Goal: Information Seeking & Learning: Learn about a topic

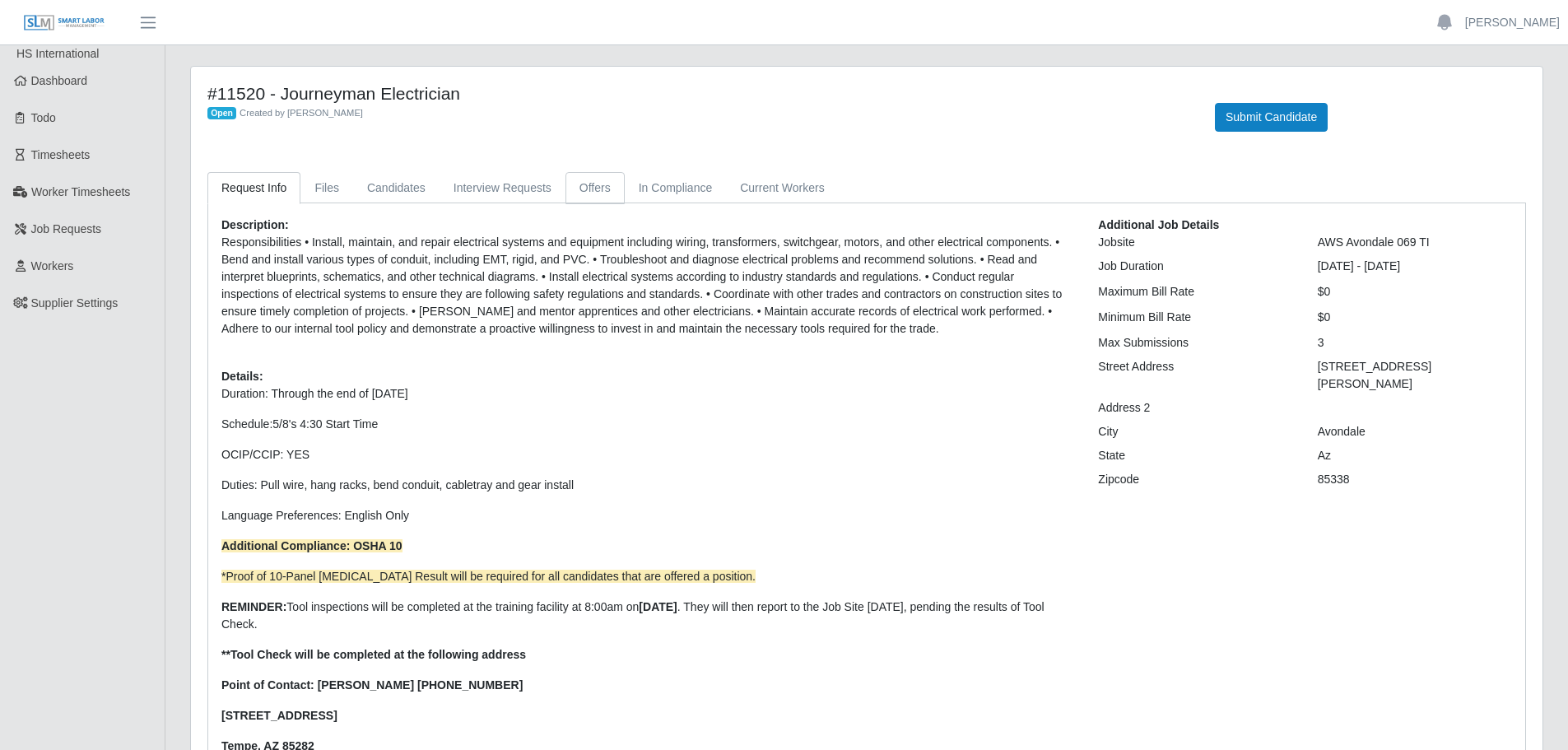
click at [597, 190] on link "Offers" at bounding box center [595, 188] width 59 height 32
click at [398, 186] on link "Candidates" at bounding box center [396, 188] width 86 height 32
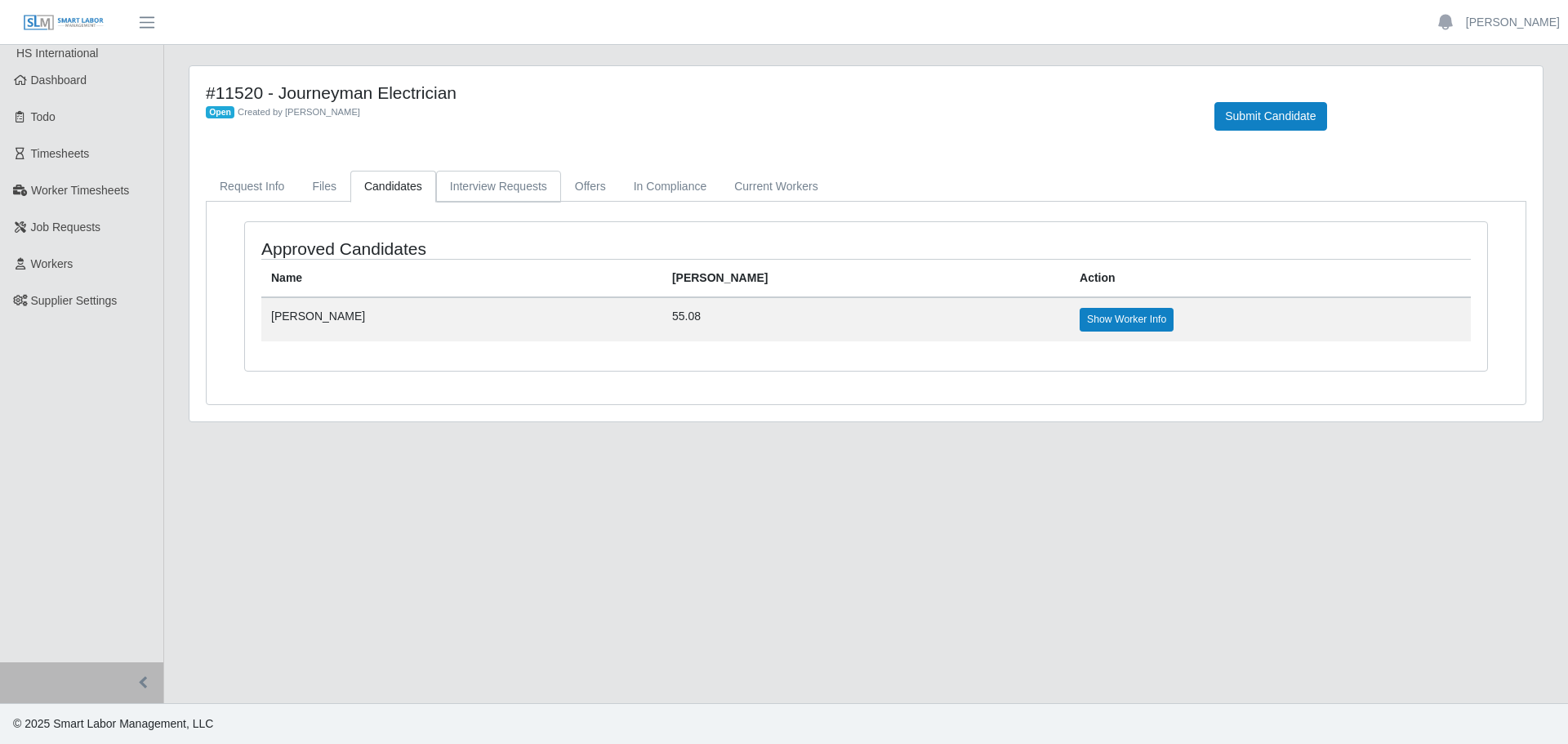
click at [493, 187] on link "Interview Requests" at bounding box center [498, 186] width 125 height 32
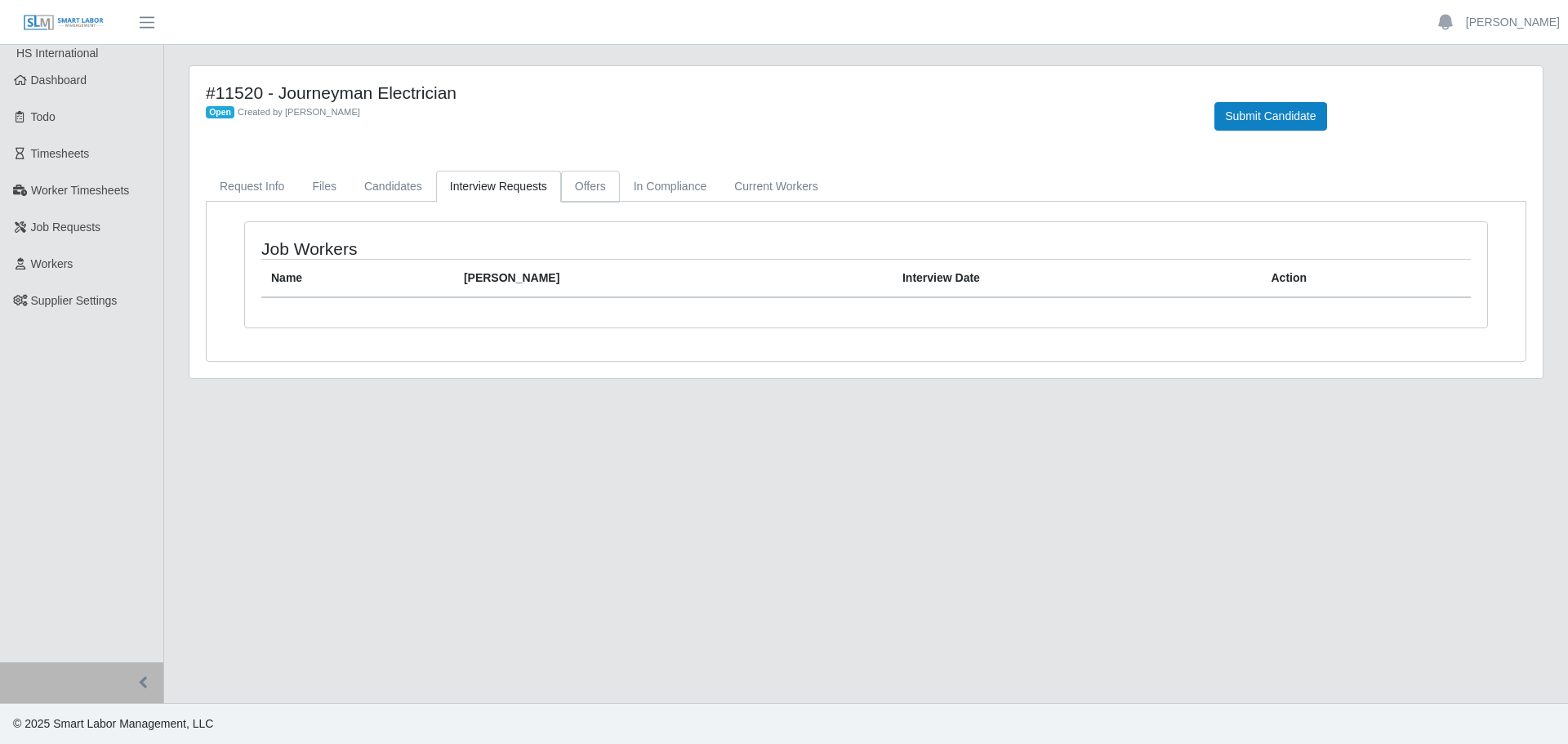
click at [574, 184] on link "Offers" at bounding box center [590, 186] width 59 height 32
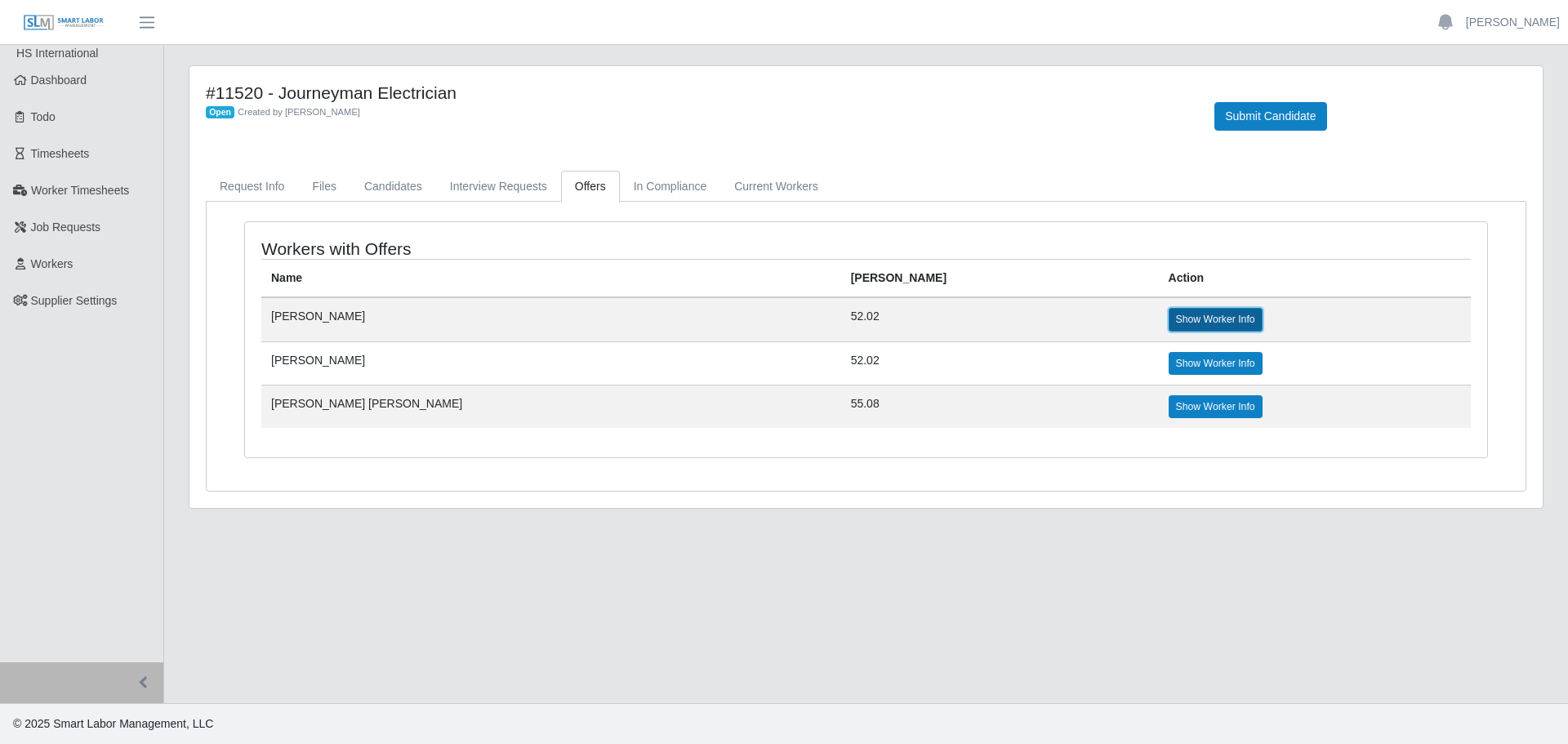
click at [1169, 323] on link "Show Worker Info" at bounding box center [1216, 320] width 94 height 23
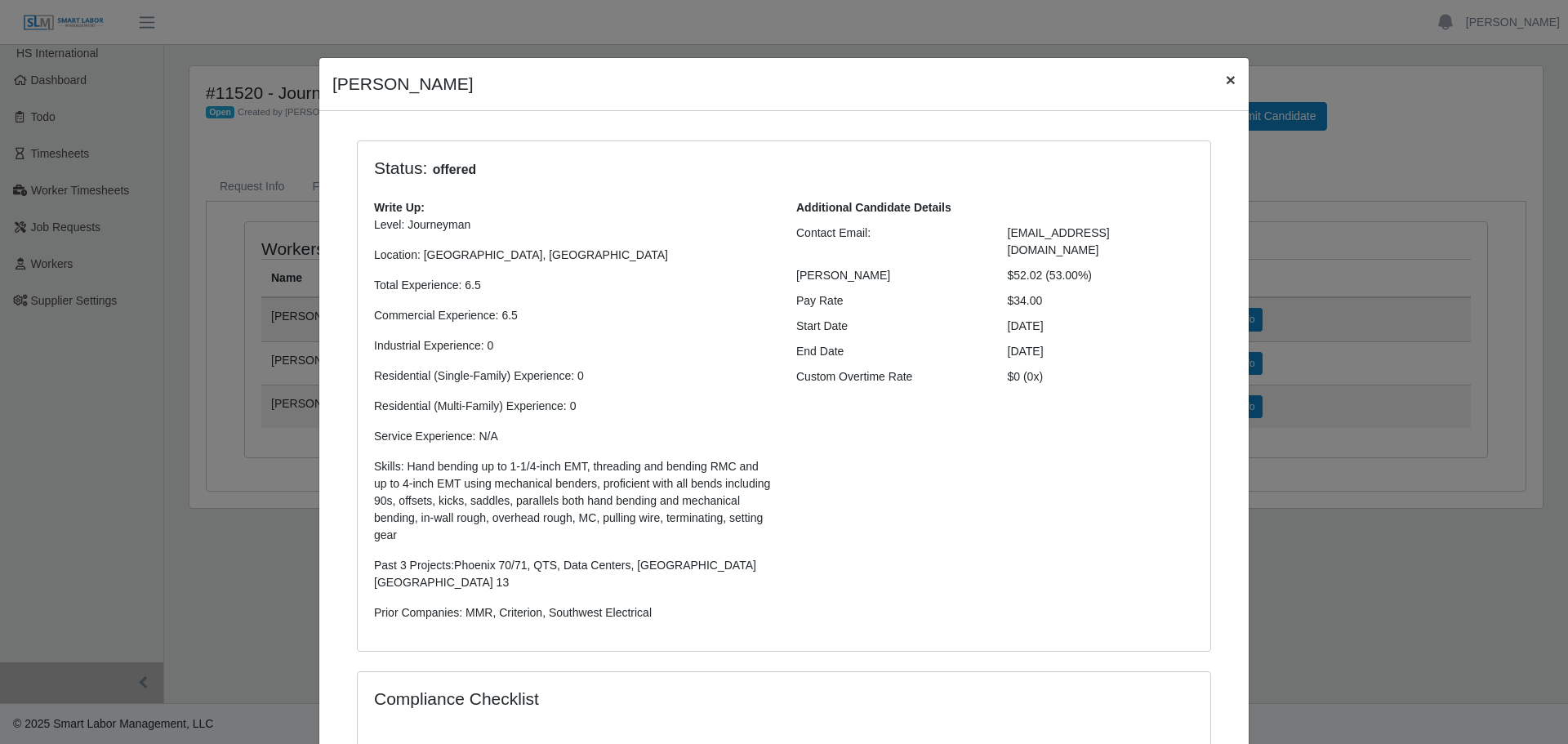
click at [1225, 77] on span "×" at bounding box center [1230, 80] width 10 height 19
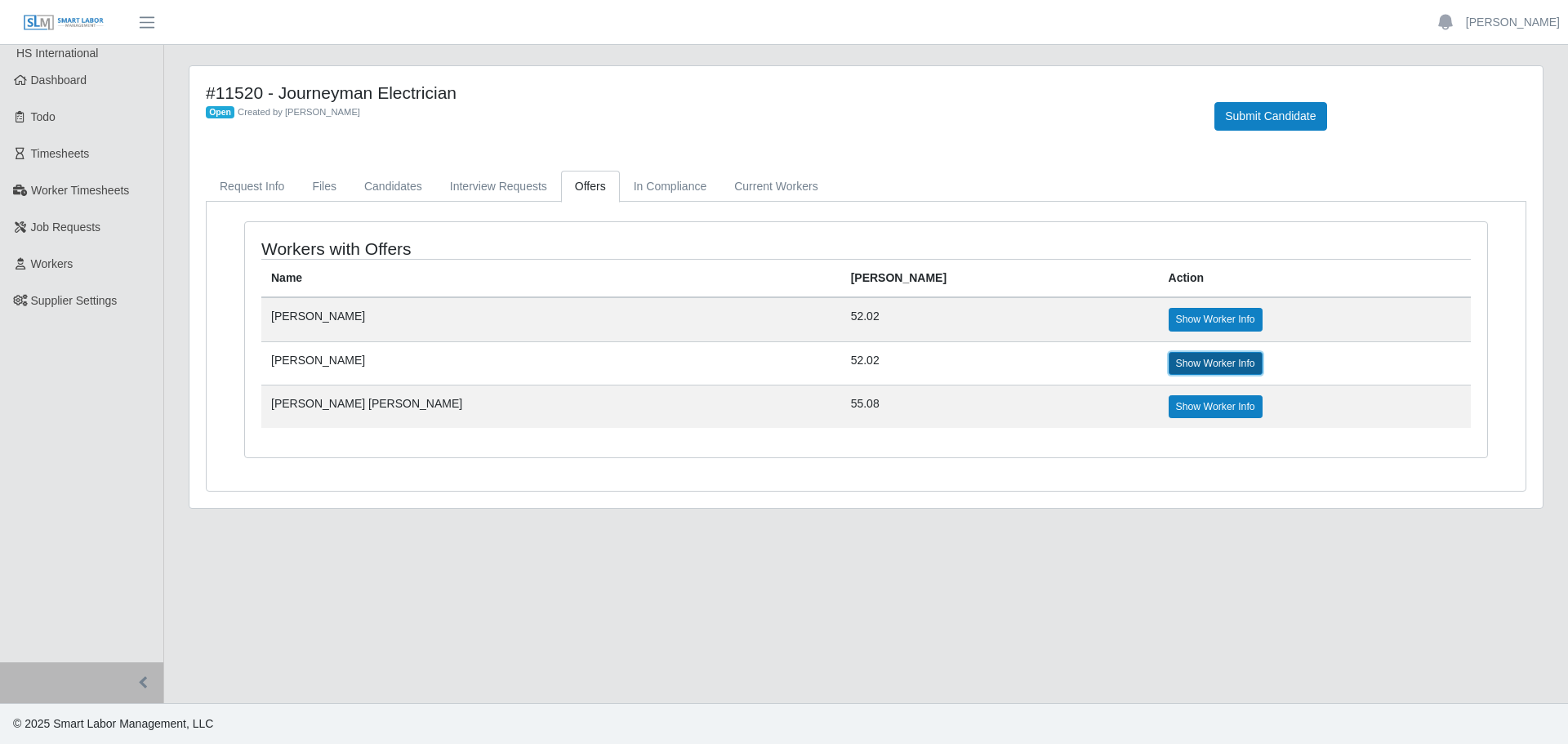
click at [1169, 374] on link "Show Worker Info" at bounding box center [1216, 364] width 94 height 23
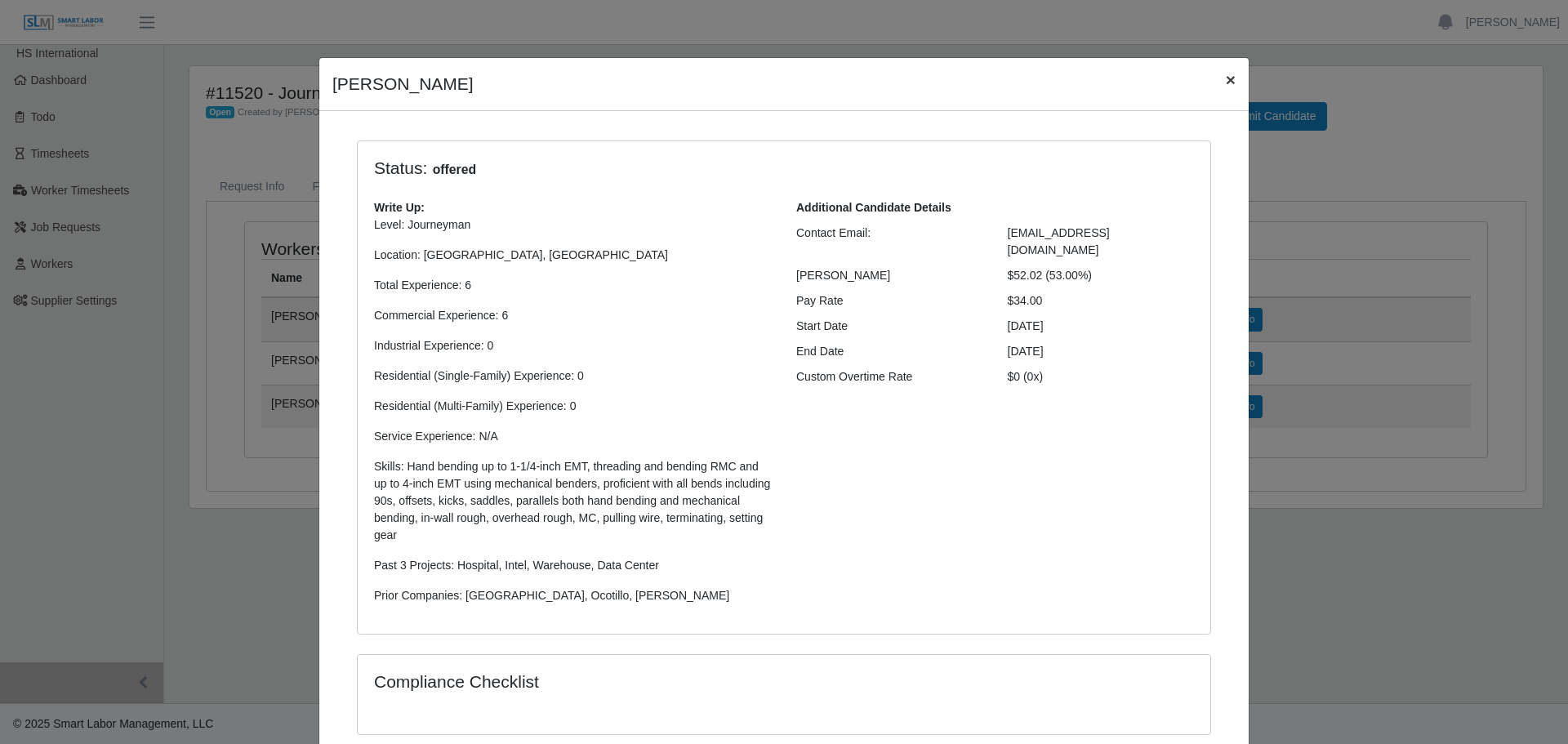
click at [1225, 83] on span "×" at bounding box center [1230, 80] width 10 height 19
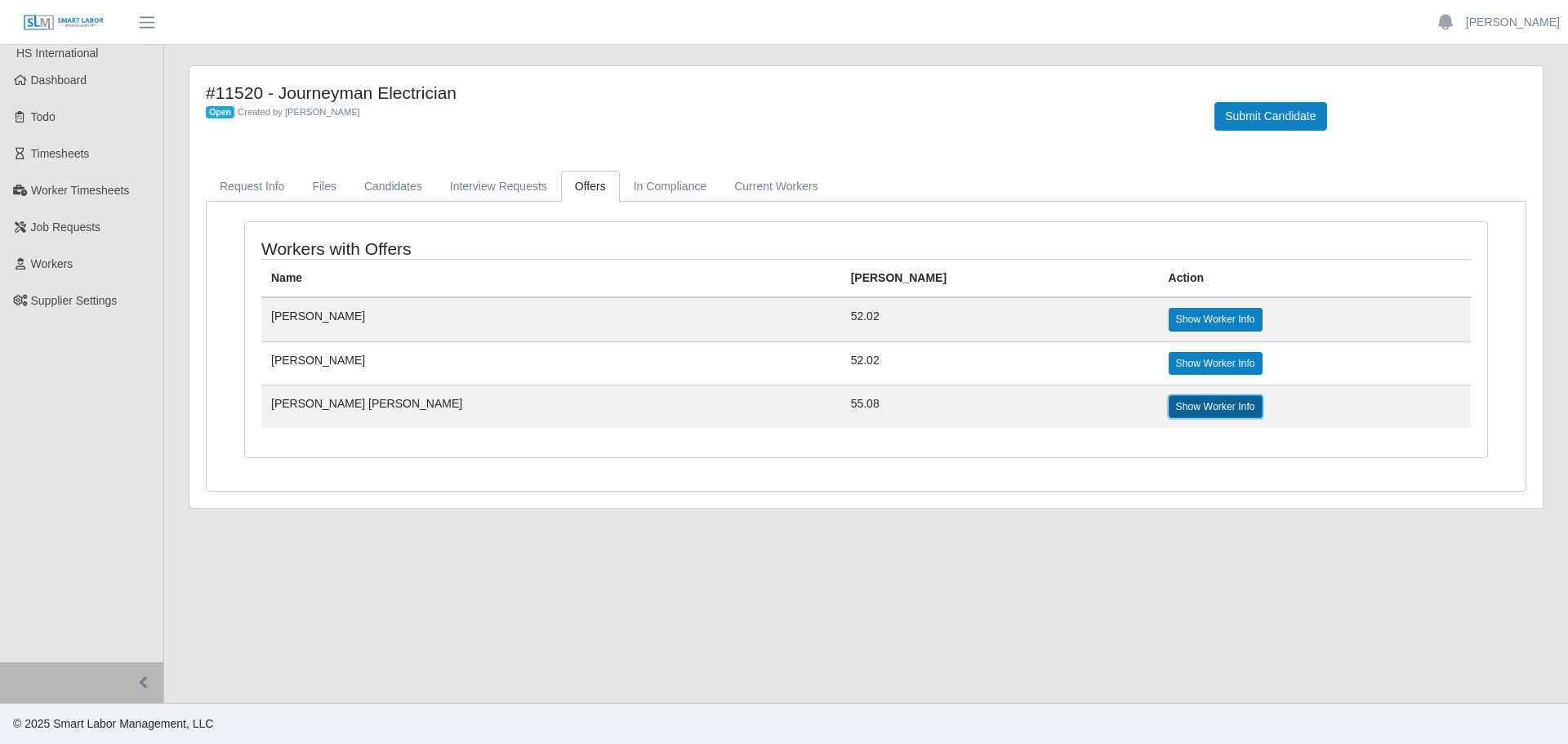
click at [1169, 411] on link "Show Worker Info" at bounding box center [1216, 407] width 94 height 23
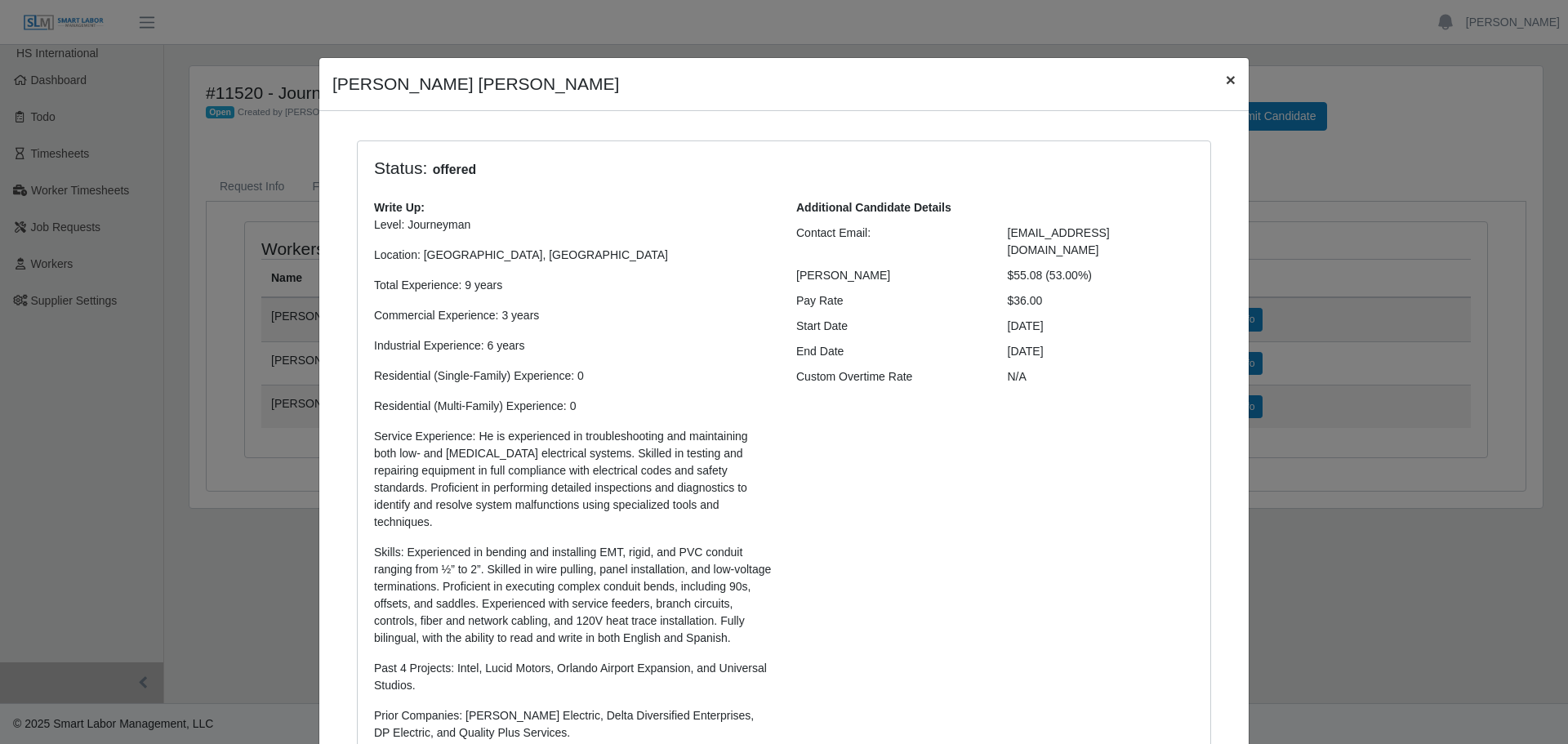
click at [1225, 81] on span "×" at bounding box center [1230, 80] width 10 height 19
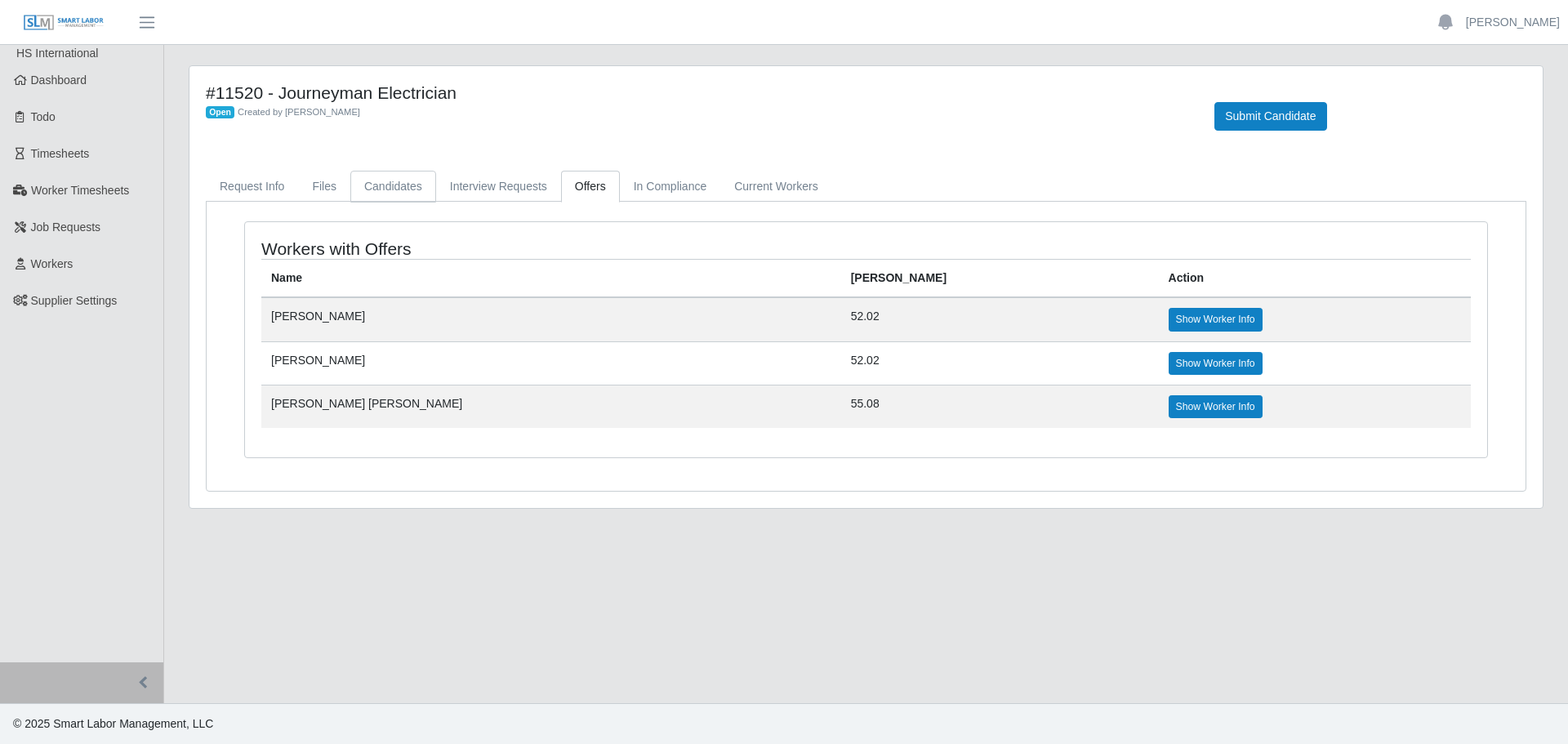
click at [403, 189] on link "Candidates" at bounding box center [392, 186] width 85 height 32
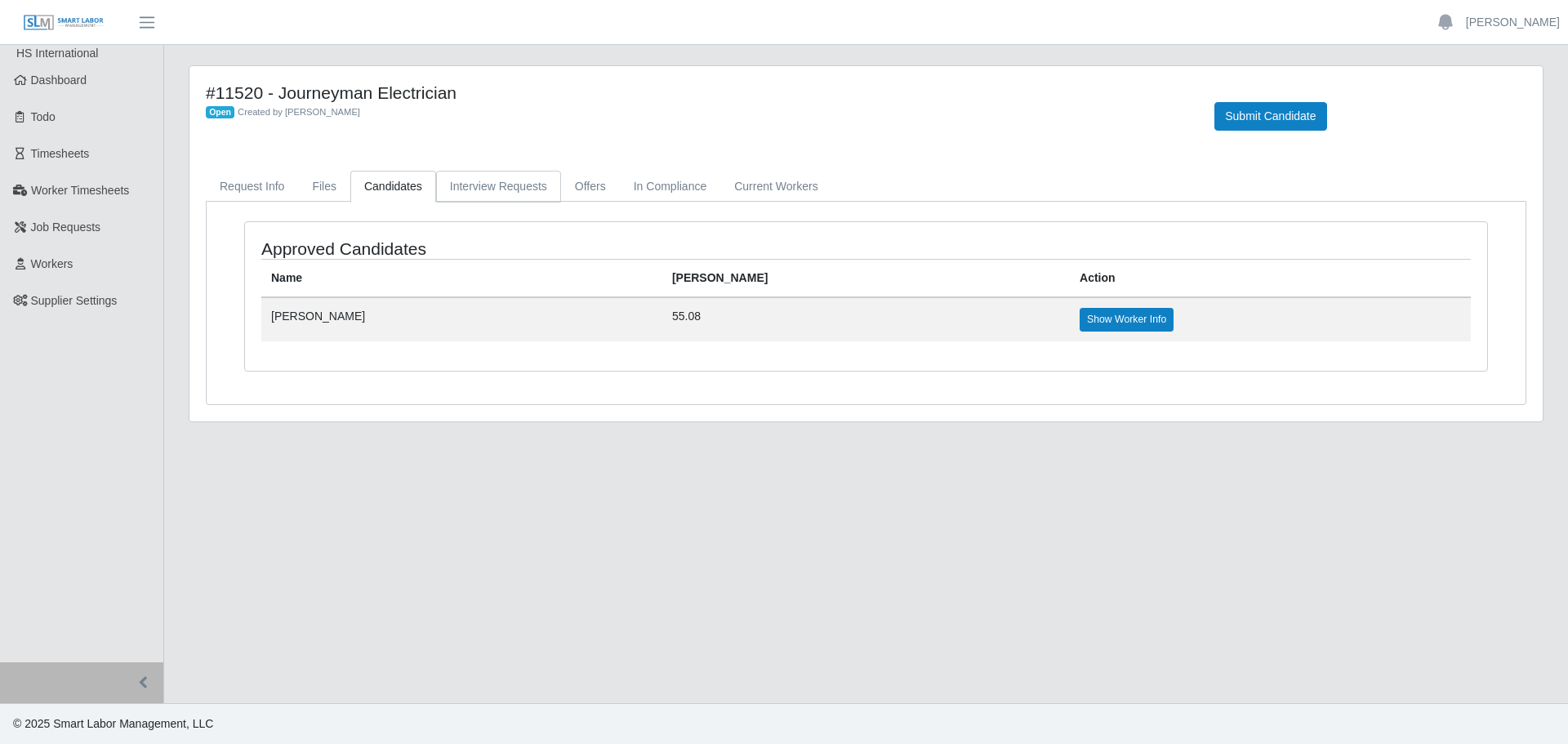
click at [469, 181] on link "Interview Requests" at bounding box center [498, 186] width 125 height 32
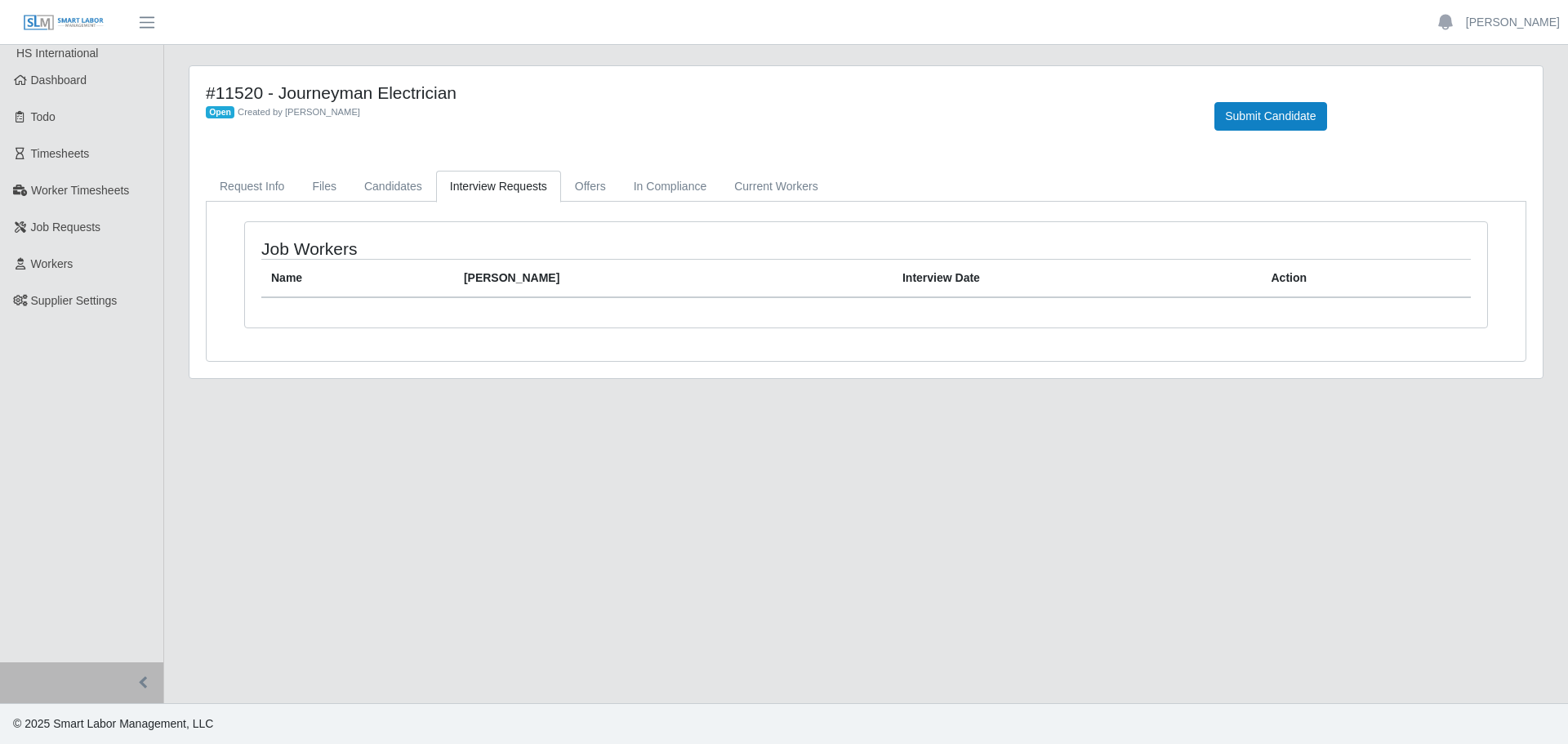
click at [547, 187] on link "Interview Requests" at bounding box center [498, 186] width 125 height 32
click at [620, 182] on link "In Compliance" at bounding box center [671, 186] width 102 height 32
click at [595, 188] on link "Offers" at bounding box center [590, 186] width 59 height 32
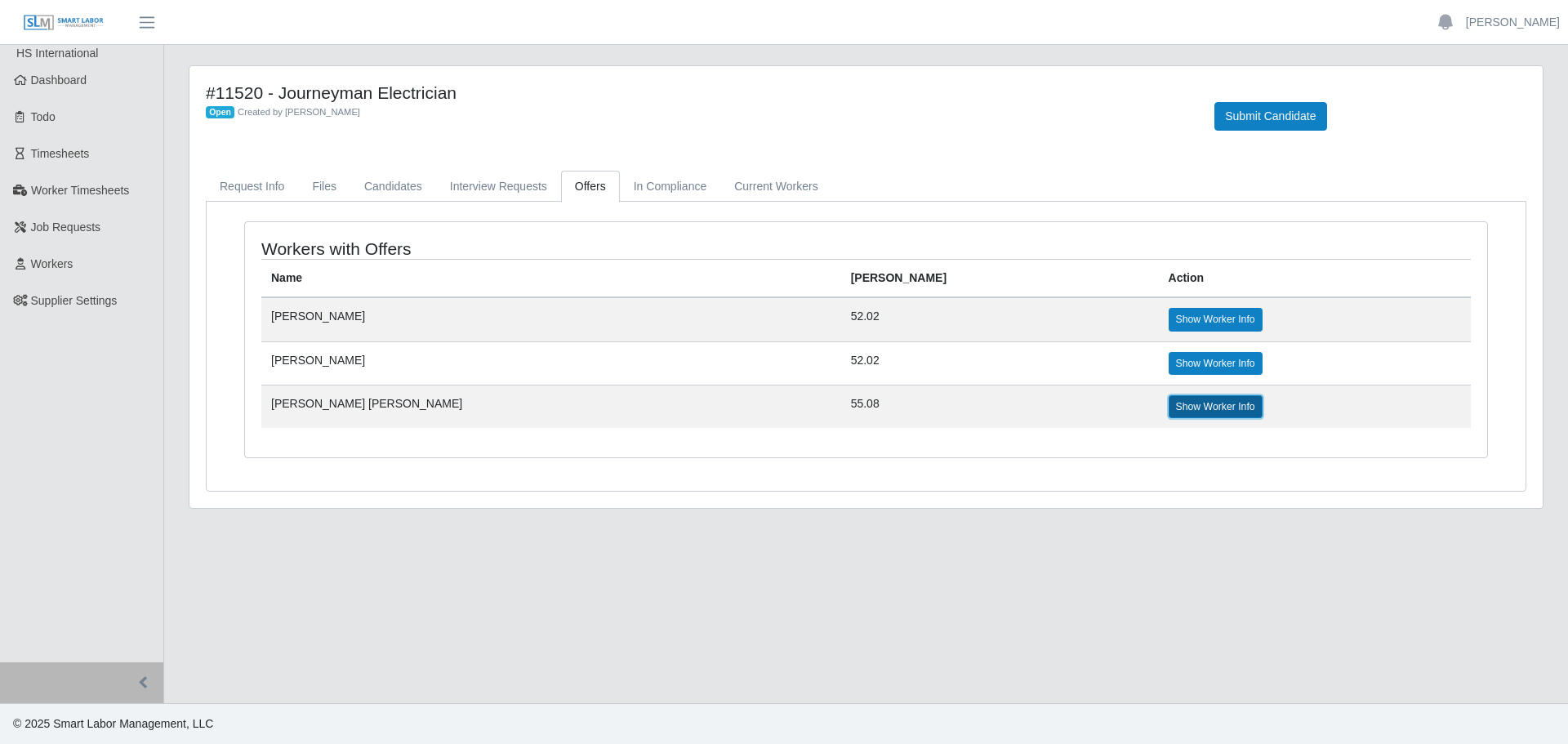
click at [1169, 404] on link "Show Worker Info" at bounding box center [1216, 407] width 94 height 23
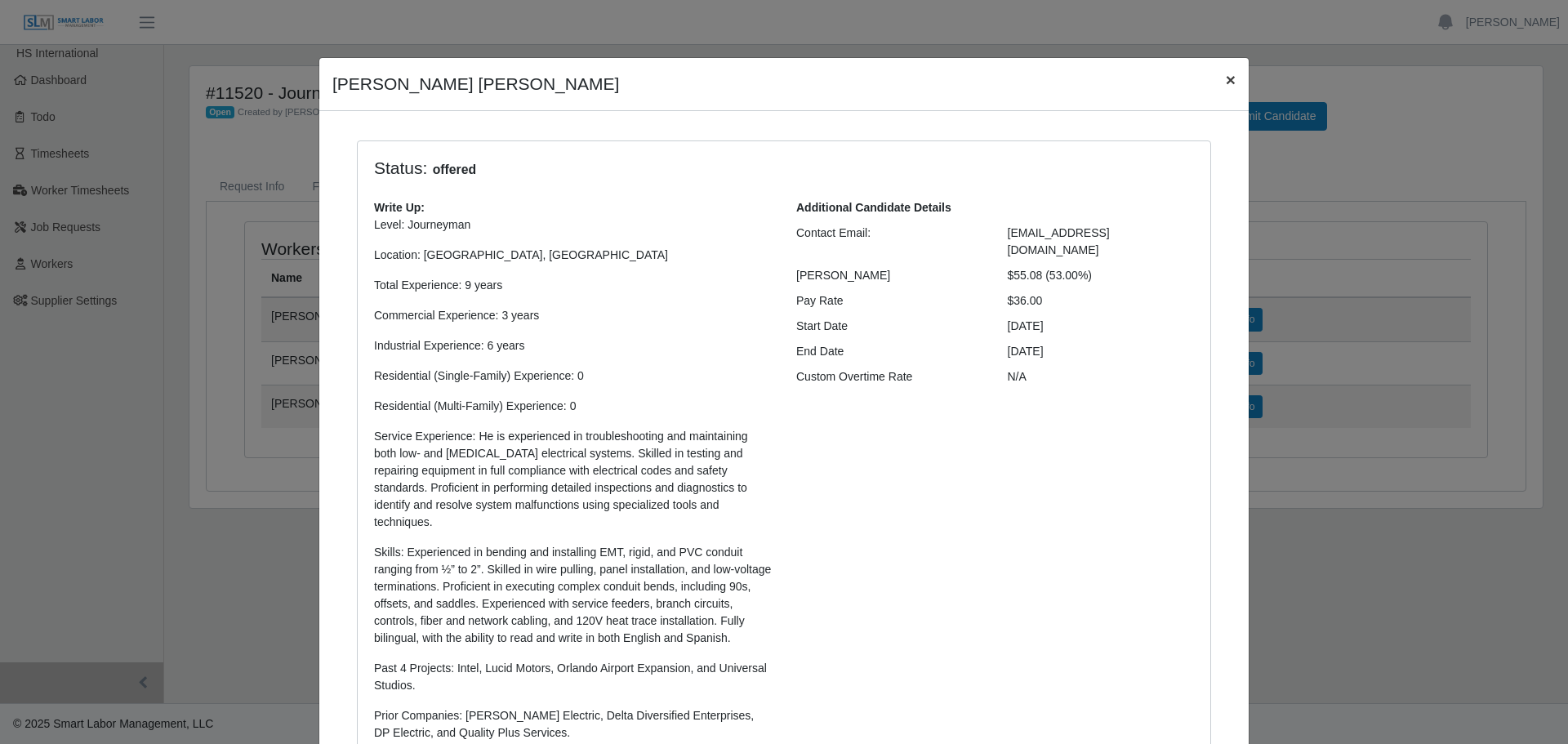
click at [1225, 84] on span "×" at bounding box center [1230, 80] width 10 height 19
